Goal: Information Seeking & Learning: Learn about a topic

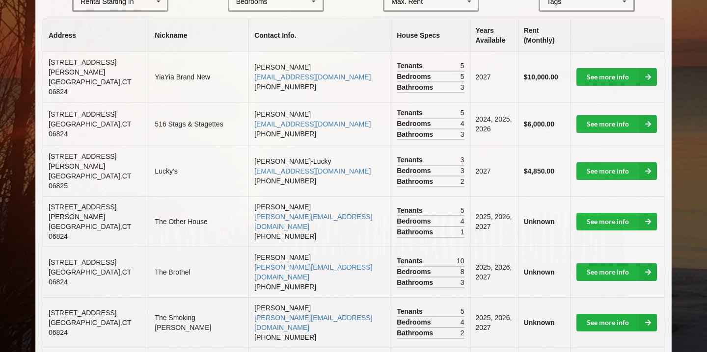
scroll to position [244, 0]
click at [621, 68] on link "See more info" at bounding box center [616, 77] width 81 height 18
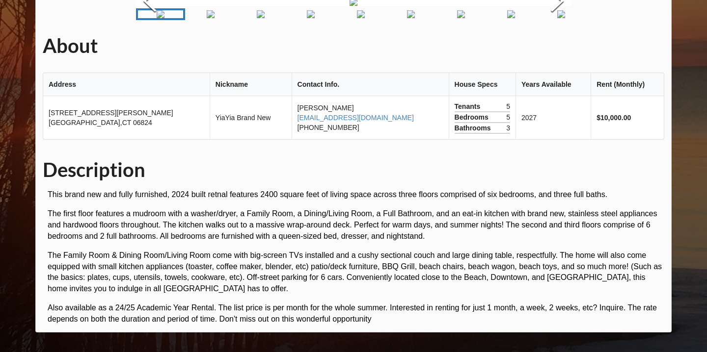
scroll to position [95, 0]
click at [556, 47] on button "Next Slide" at bounding box center [556, 2] width 27 height 89
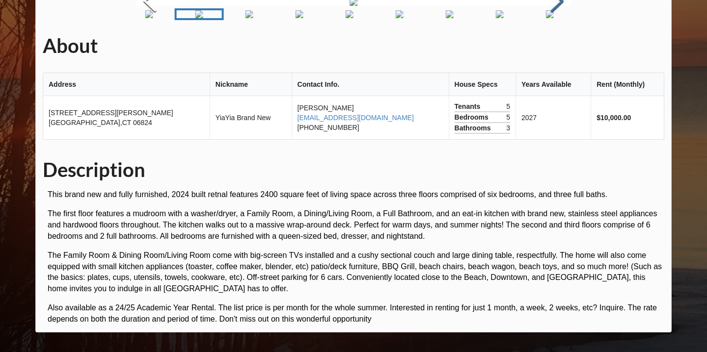
click at [556, 47] on button "Next Slide" at bounding box center [556, 2] width 27 height 89
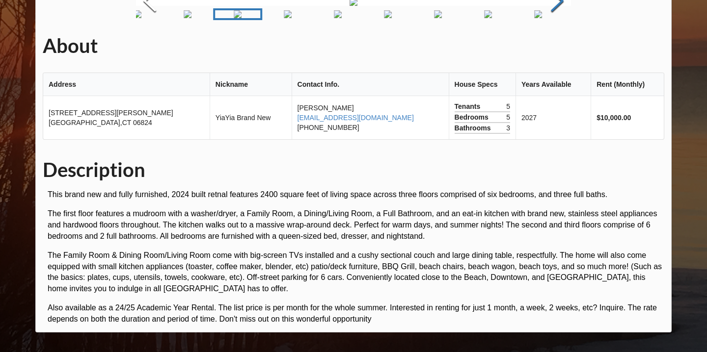
click at [556, 47] on button "Next Slide" at bounding box center [556, 2] width 27 height 89
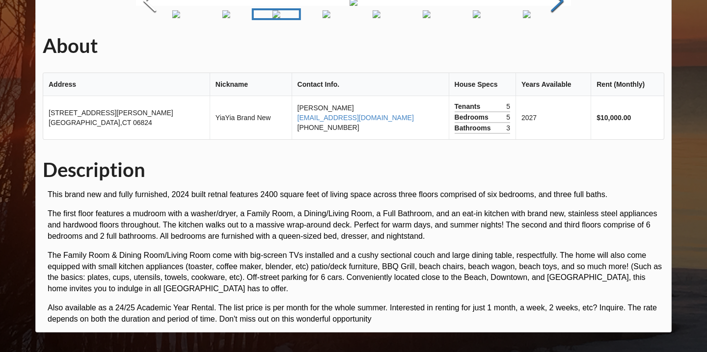
click at [556, 47] on button "Next Slide" at bounding box center [556, 2] width 27 height 89
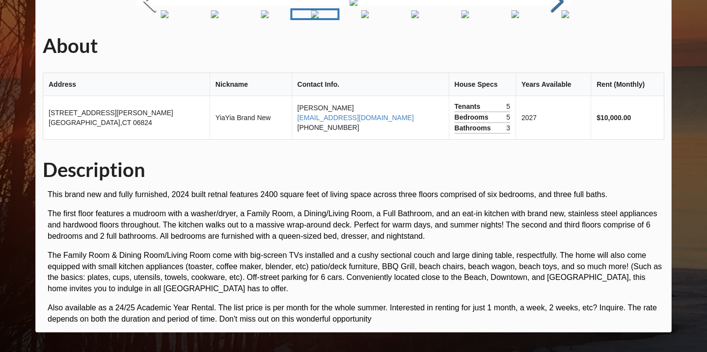
click at [556, 47] on button "Next Slide" at bounding box center [556, 2] width 27 height 89
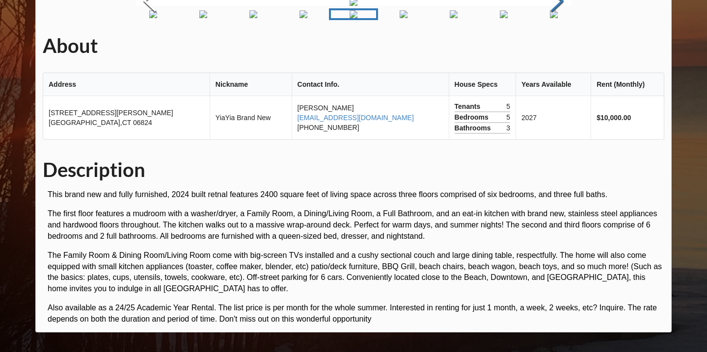
click at [556, 47] on button "Next Slide" at bounding box center [556, 2] width 27 height 89
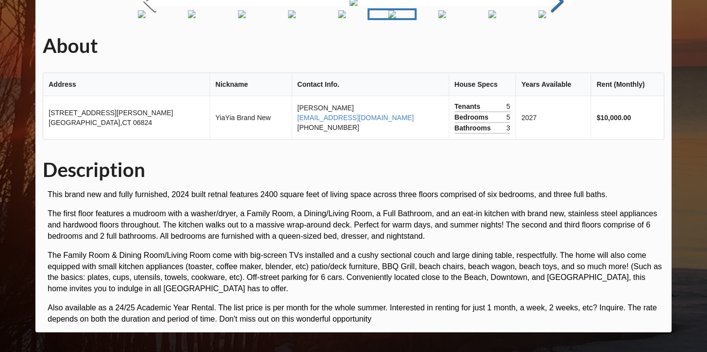
click at [556, 47] on button "Next Slide" at bounding box center [556, 2] width 27 height 89
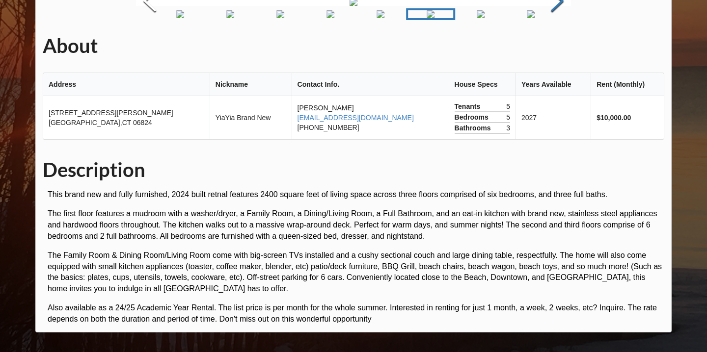
click at [556, 47] on button "Next Slide" at bounding box center [556, 2] width 27 height 89
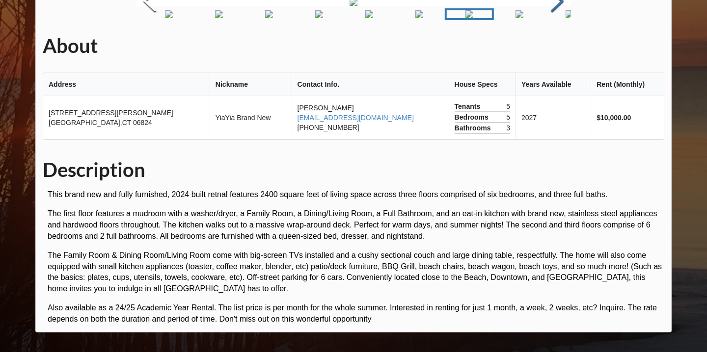
click at [556, 47] on button "Next Slide" at bounding box center [556, 2] width 27 height 89
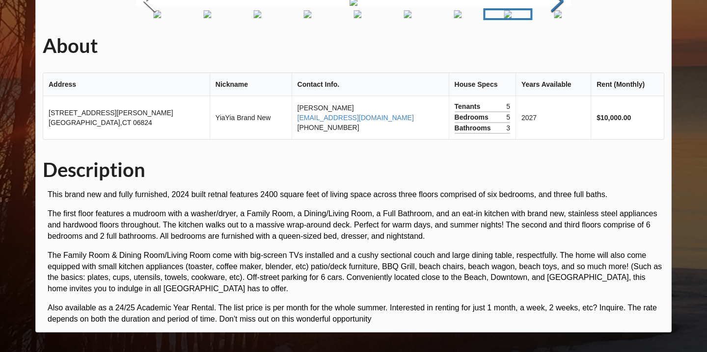
click at [556, 47] on button "Next Slide" at bounding box center [556, 2] width 27 height 89
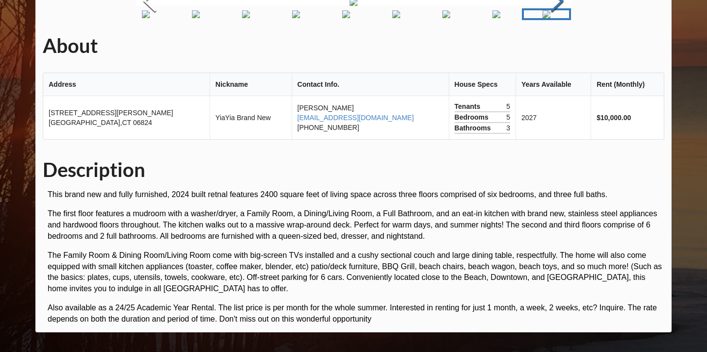
click at [556, 47] on button "Next Slide" at bounding box center [556, 2] width 27 height 89
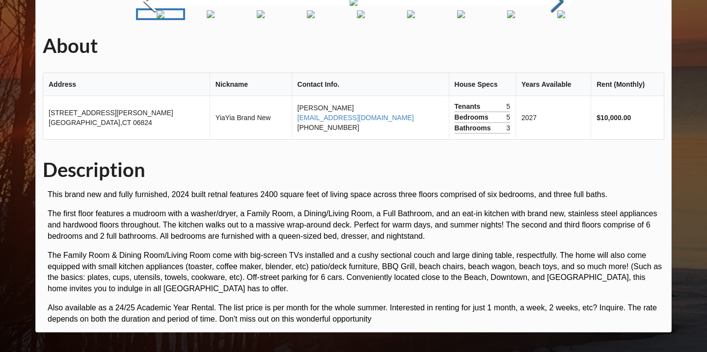
click at [556, 47] on button "Next Slide" at bounding box center [556, 2] width 27 height 89
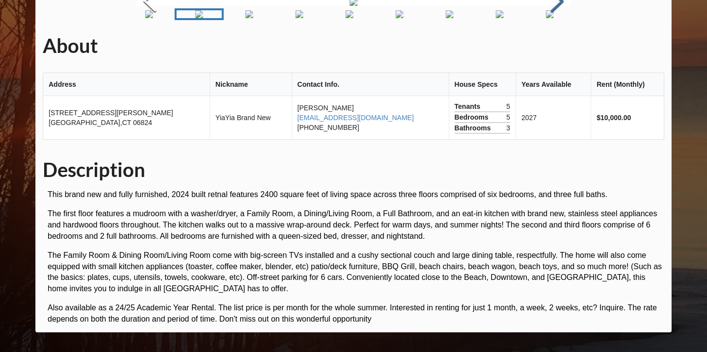
click at [556, 47] on button "Next Slide" at bounding box center [556, 2] width 27 height 89
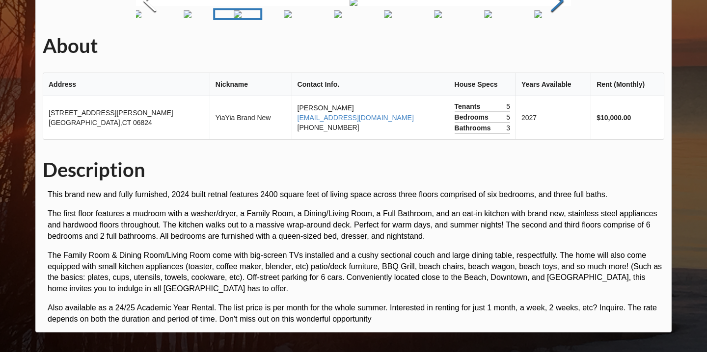
click at [556, 47] on button "Next Slide" at bounding box center [556, 2] width 27 height 89
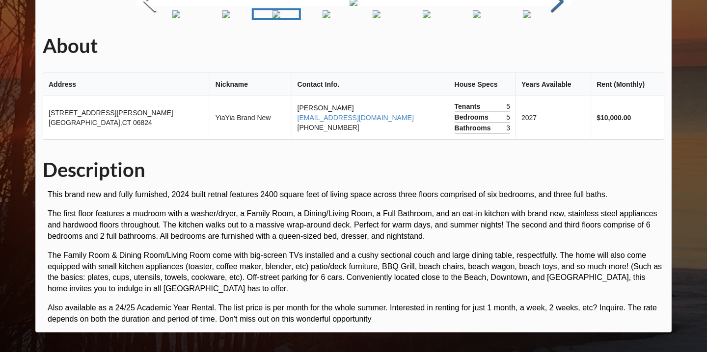
click at [556, 47] on button "Next Slide" at bounding box center [556, 2] width 27 height 89
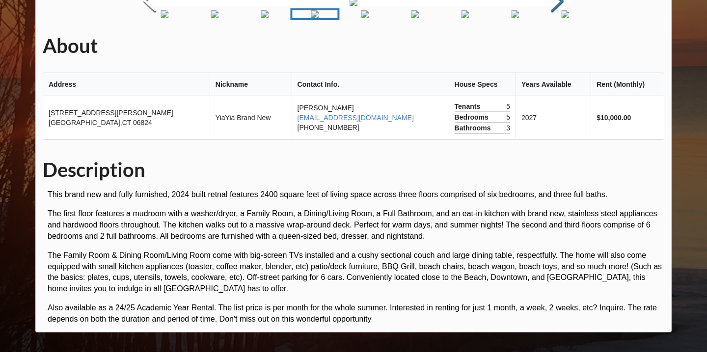
click at [556, 47] on button "Next Slide" at bounding box center [556, 2] width 27 height 89
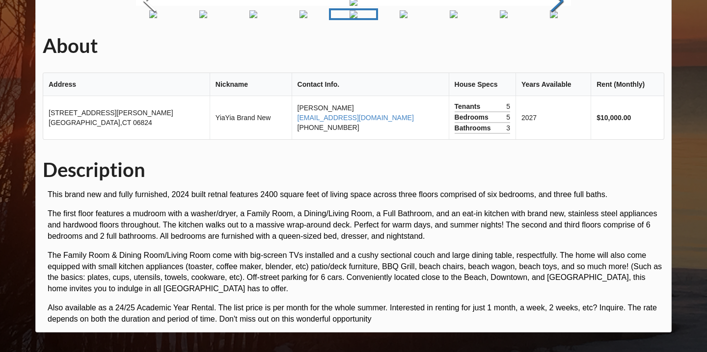
click at [556, 47] on button "Next Slide" at bounding box center [556, 2] width 27 height 89
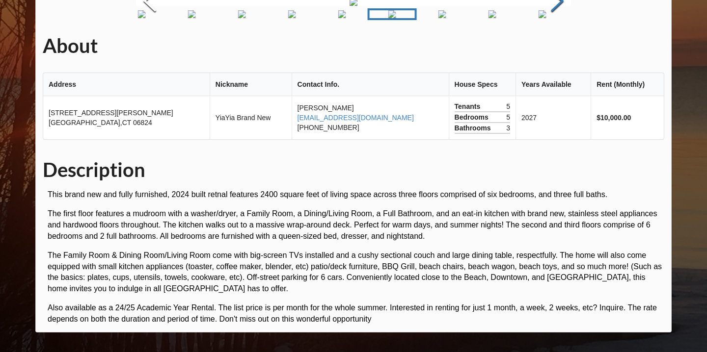
click at [556, 47] on button "Next Slide" at bounding box center [556, 2] width 27 height 89
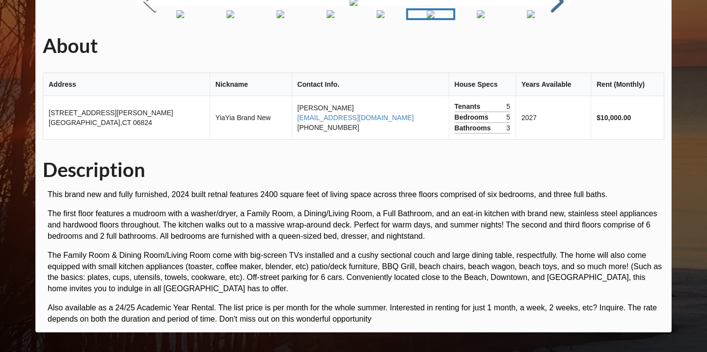
click at [556, 47] on button "Next Slide" at bounding box center [556, 2] width 27 height 89
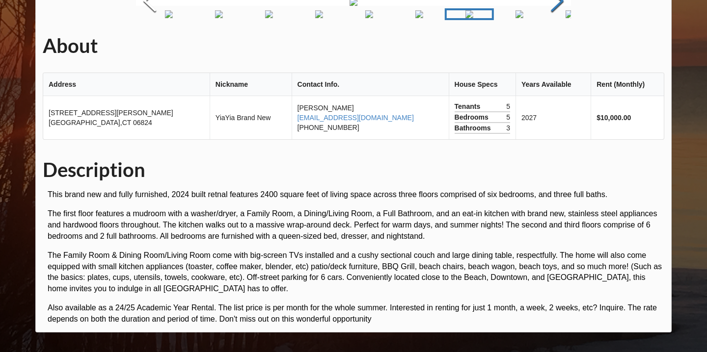
click at [556, 47] on button "Next Slide" at bounding box center [556, 2] width 27 height 89
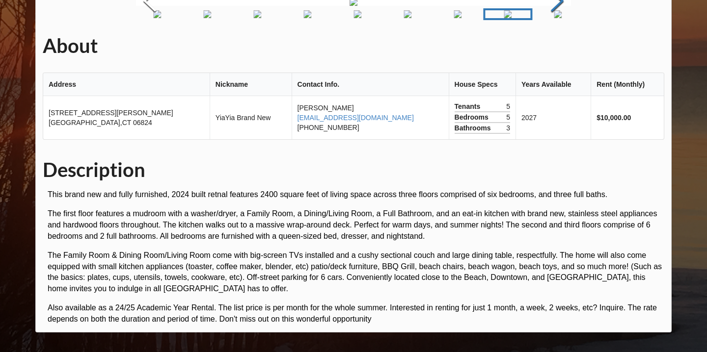
click at [556, 47] on button "Next Slide" at bounding box center [556, 2] width 27 height 89
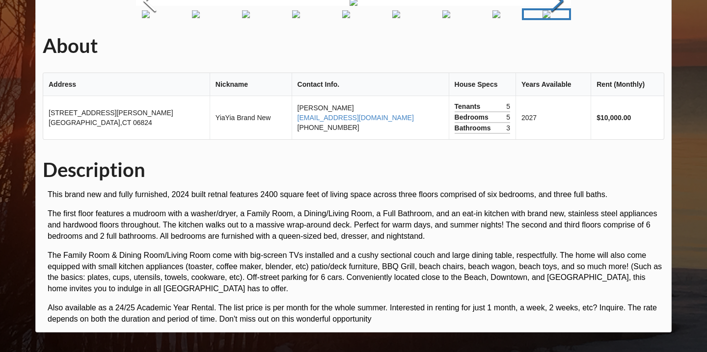
click at [556, 47] on button "Next Slide" at bounding box center [556, 2] width 27 height 89
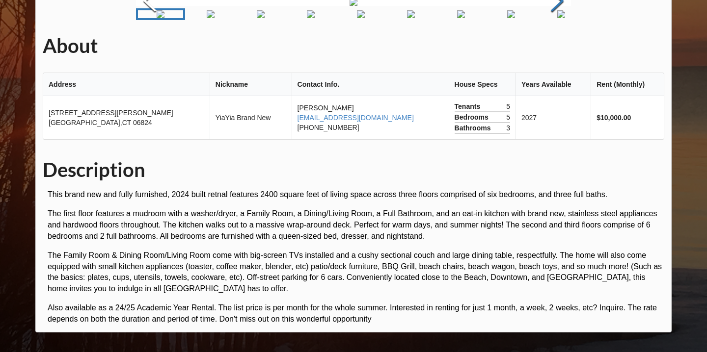
click at [556, 47] on button "Next Slide" at bounding box center [556, 2] width 27 height 89
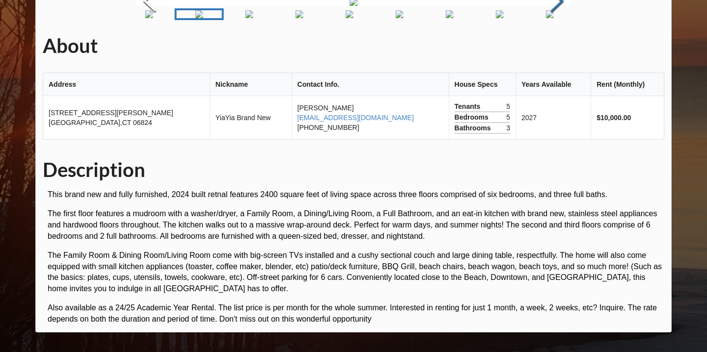
click at [556, 47] on button "Next Slide" at bounding box center [556, 2] width 27 height 89
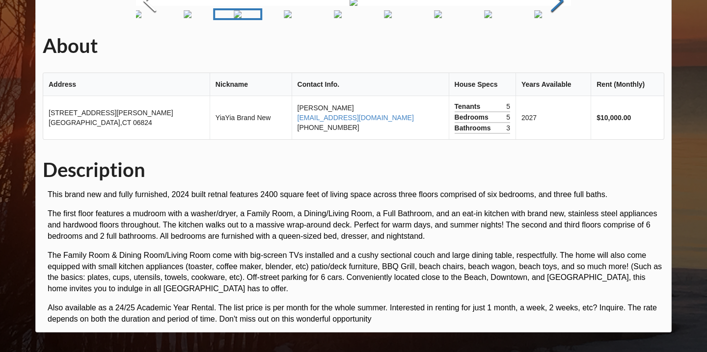
click at [556, 47] on button "Next Slide" at bounding box center [556, 2] width 27 height 89
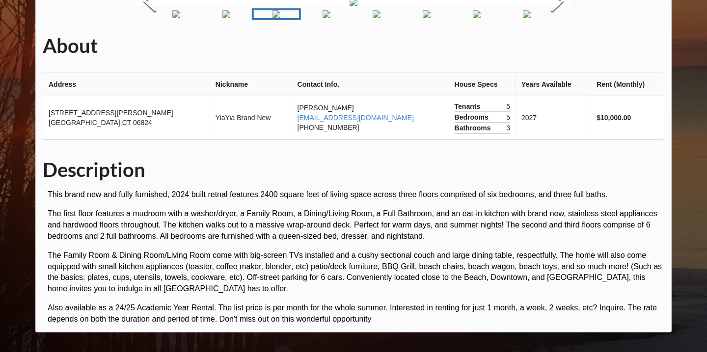
scroll to position [229, 0]
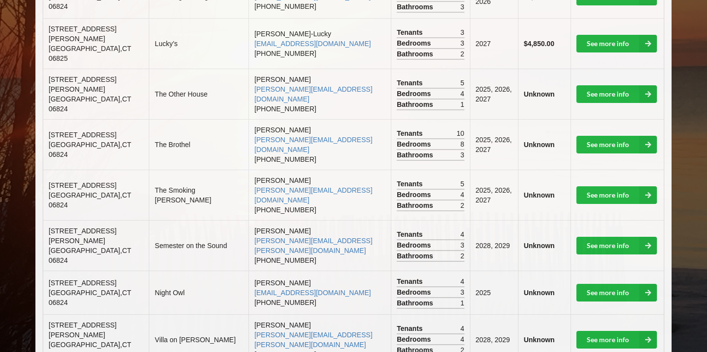
scroll to position [390, 0]
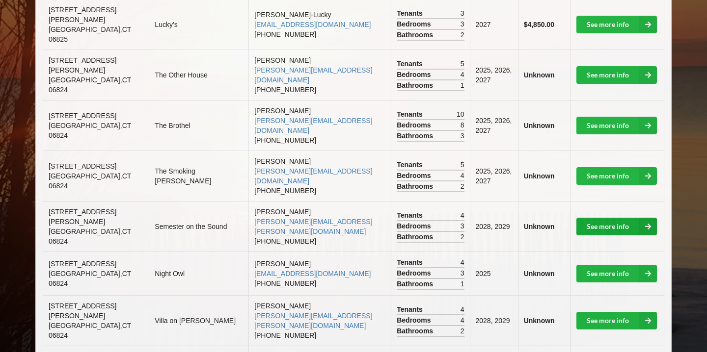
click at [600, 218] on link "See more info" at bounding box center [616, 227] width 81 height 18
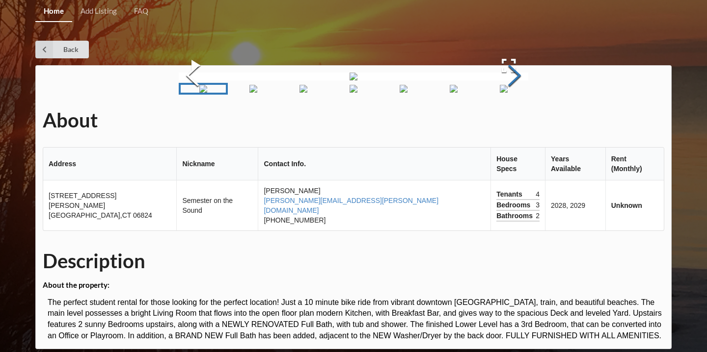
click at [528, 121] on button "Next Slide" at bounding box center [514, 76] width 27 height 89
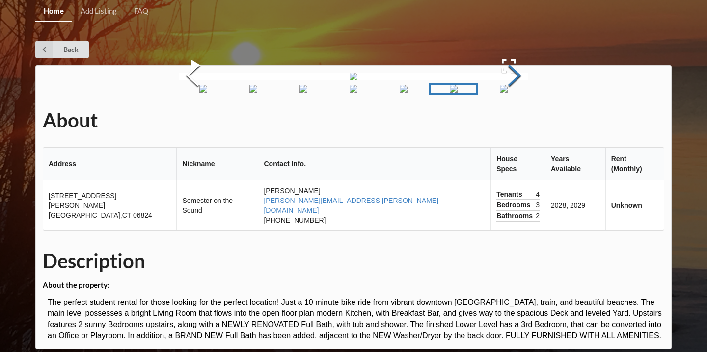
click at [528, 121] on button "Next Slide" at bounding box center [514, 76] width 27 height 89
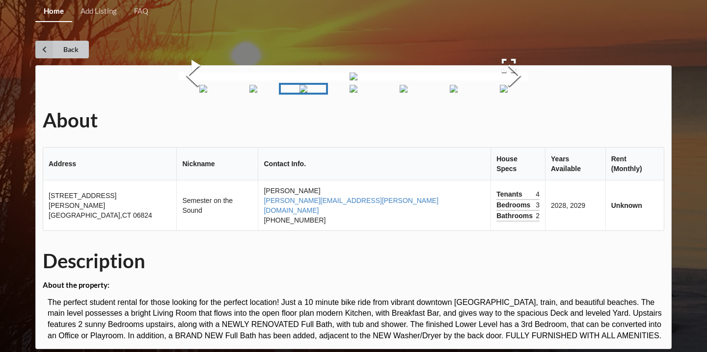
click at [70, 46] on link "Back" at bounding box center [62, 50] width 54 height 18
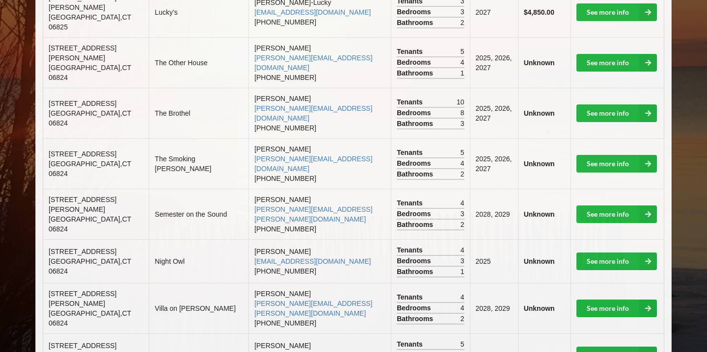
scroll to position [403, 0]
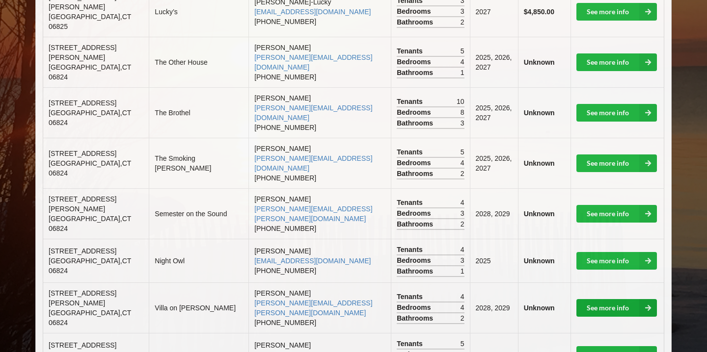
click at [602, 299] on link "See more info" at bounding box center [616, 308] width 81 height 18
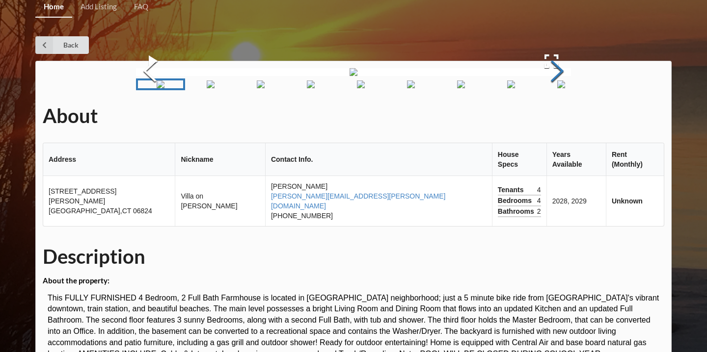
click at [558, 117] on button "Next Slide" at bounding box center [556, 72] width 27 height 89
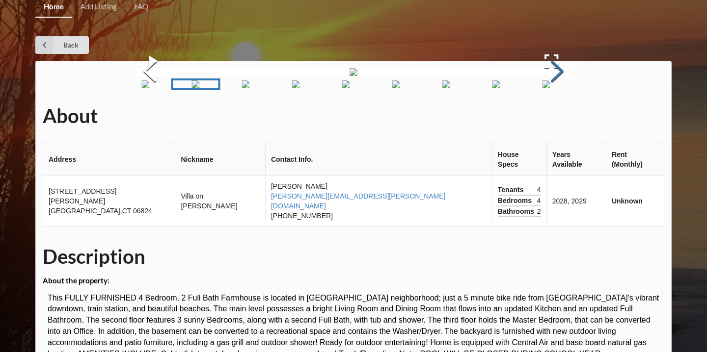
click at [558, 117] on button "Next Slide" at bounding box center [556, 72] width 27 height 89
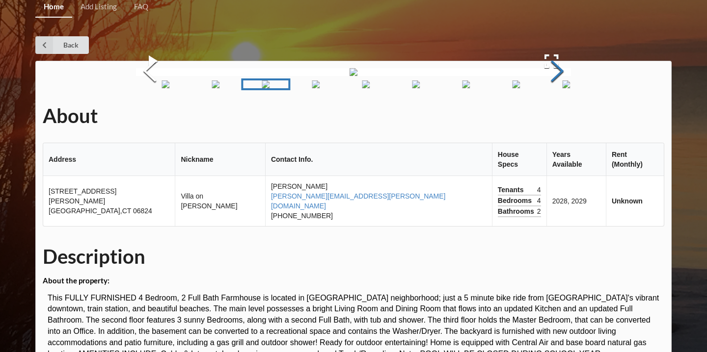
click at [558, 117] on button "Next Slide" at bounding box center [556, 72] width 27 height 89
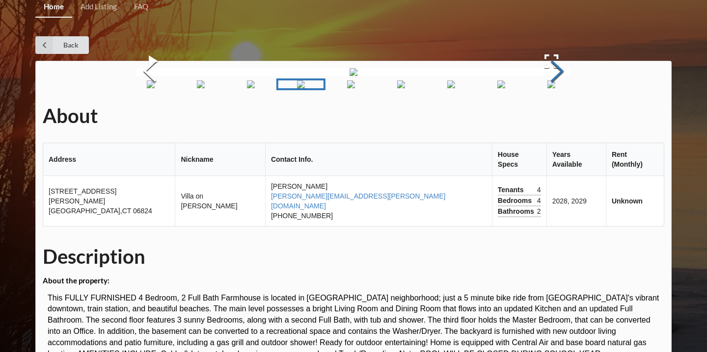
click at [558, 117] on button "Next Slide" at bounding box center [556, 72] width 27 height 89
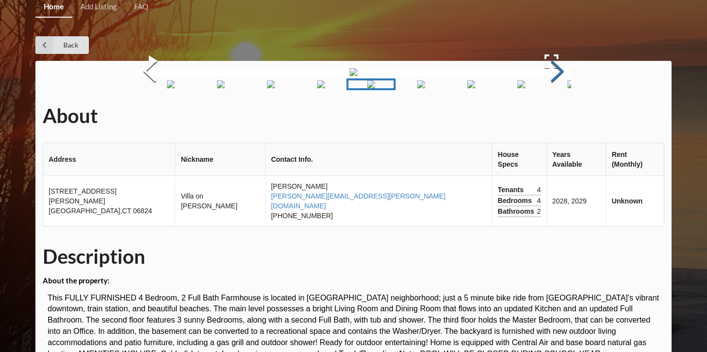
click at [558, 117] on button "Next Slide" at bounding box center [556, 72] width 27 height 89
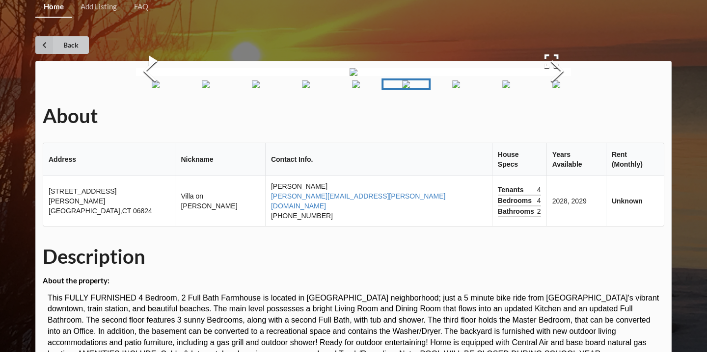
click at [75, 48] on link "Back" at bounding box center [62, 45] width 54 height 18
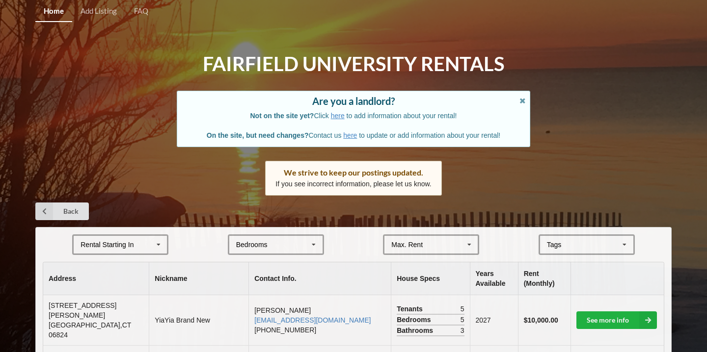
scroll to position [4, 0]
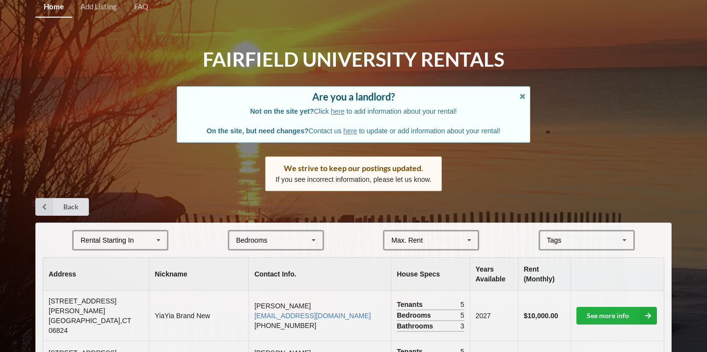
scroll to position [403, 0]
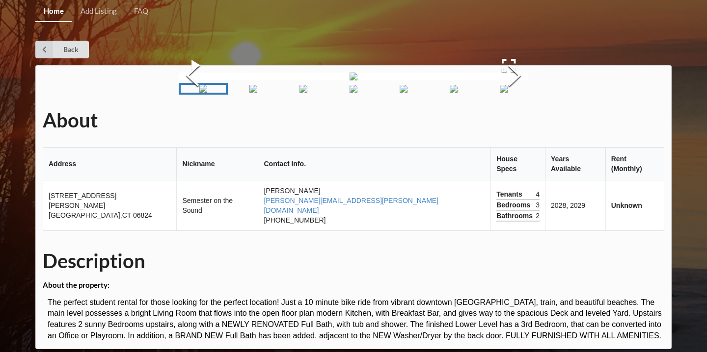
scroll to position [390, 0]
